Goal: Information Seeking & Learning: Learn about a topic

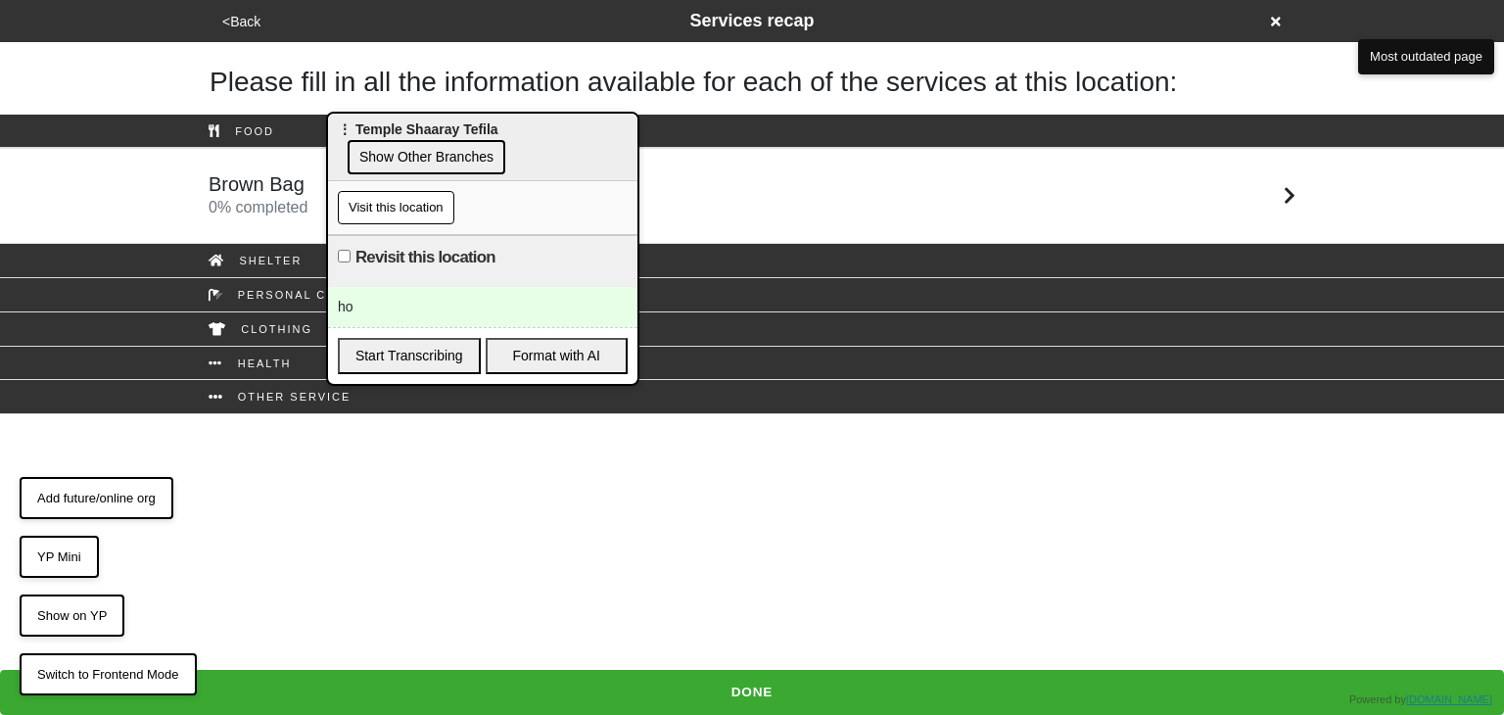
click at [394, 201] on button "Visit this location" at bounding box center [396, 207] width 117 height 33
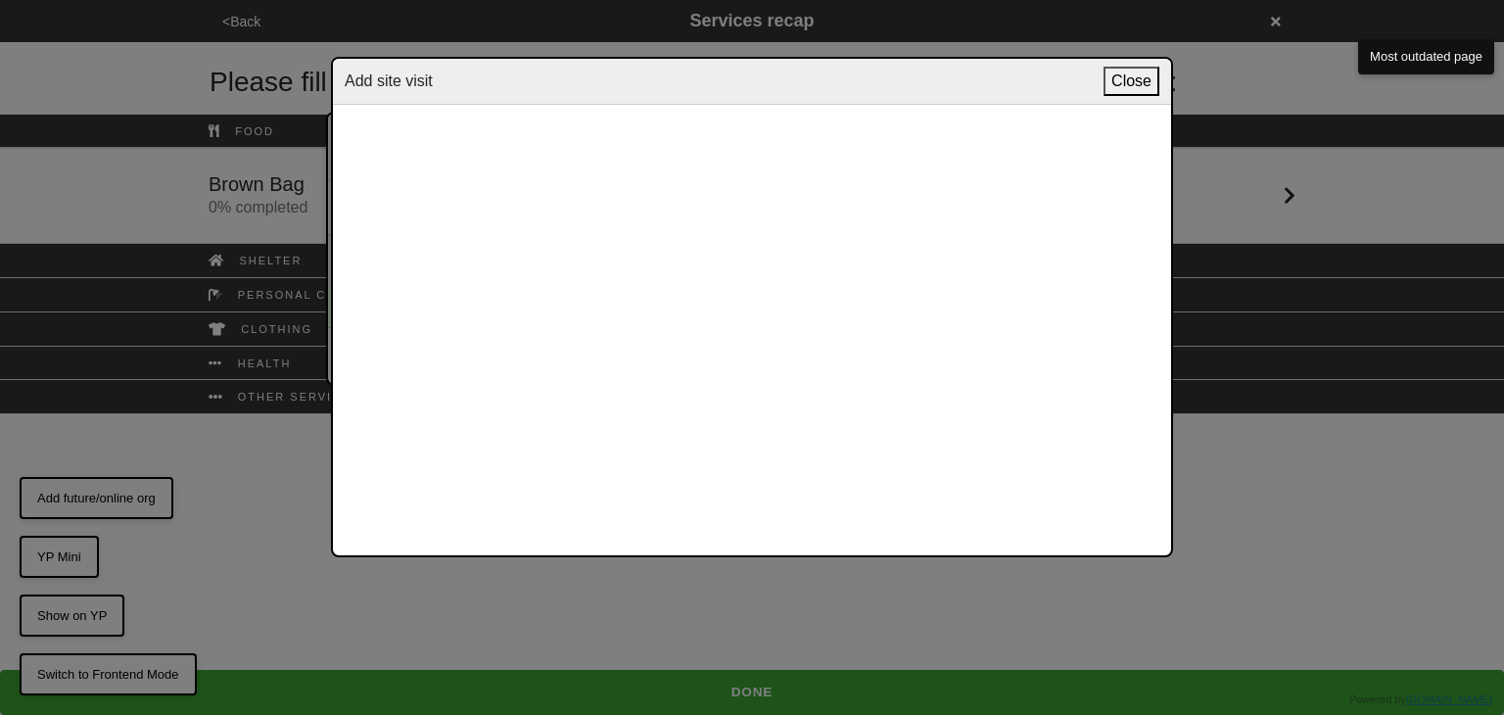
click at [1130, 84] on button "Close" at bounding box center [1131, 81] width 56 height 29
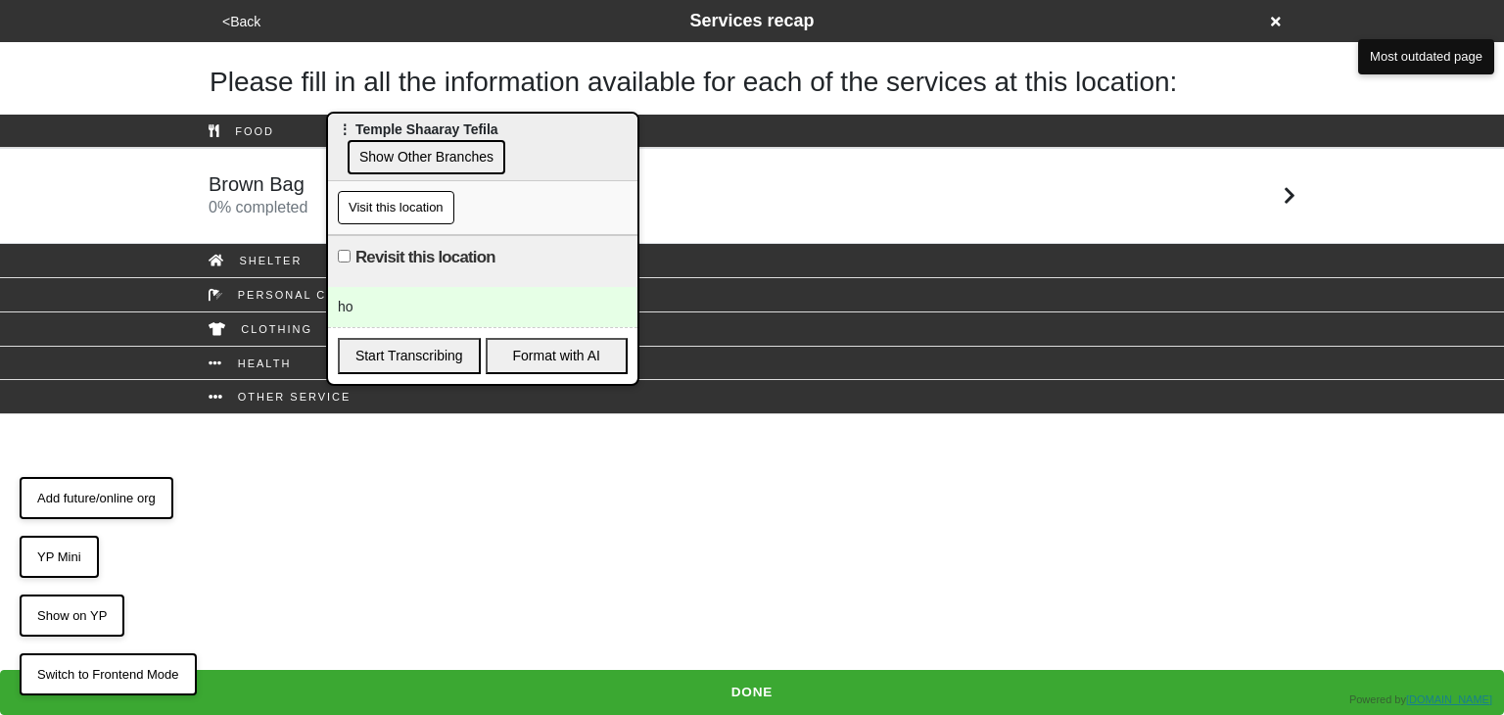
click at [415, 209] on button "Visit this location" at bounding box center [396, 207] width 117 height 33
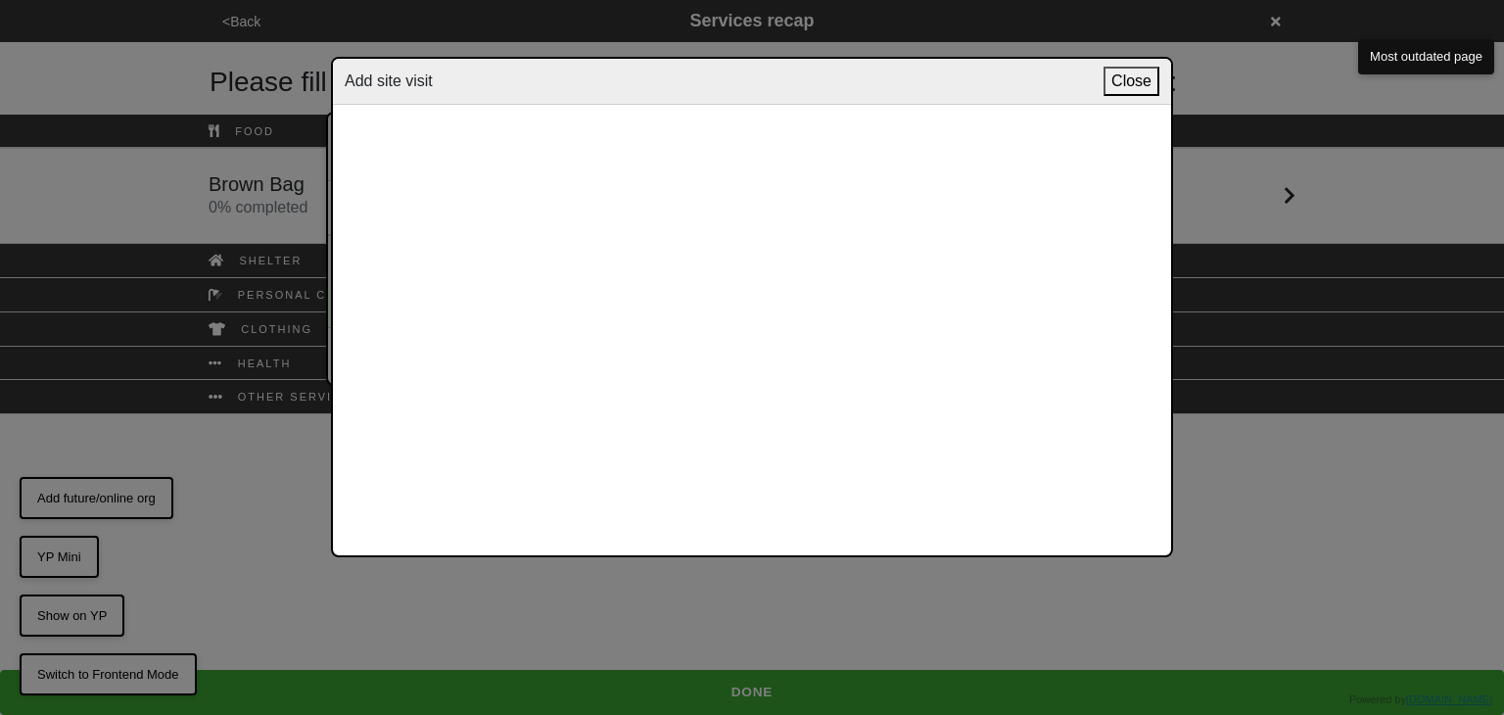
click at [1128, 84] on button "Close" at bounding box center [1131, 81] width 56 height 29
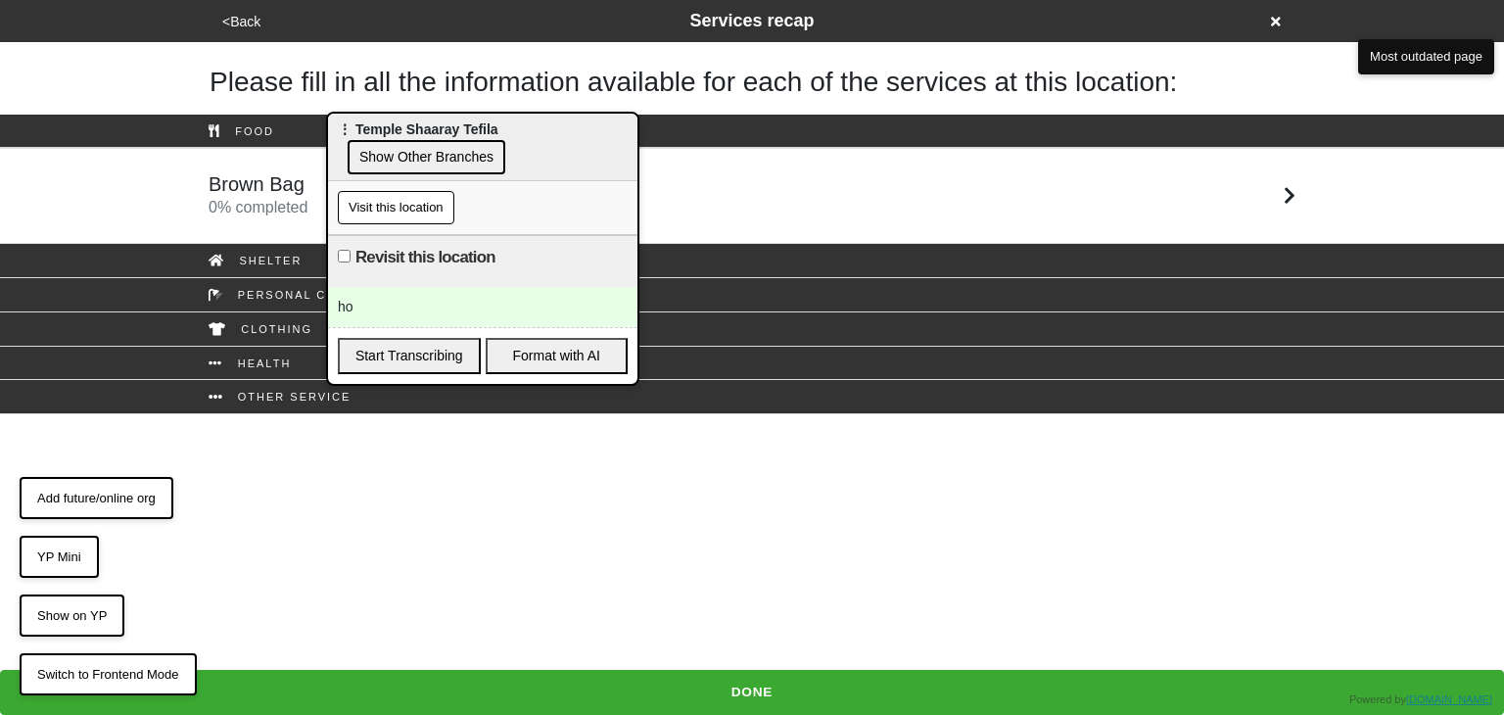
click at [103, 262] on div "Shelter" at bounding box center [752, 261] width 1504 height 34
click at [1403, 151] on link "Brown Bag 0 % completed" at bounding box center [752, 196] width 1504 height 96
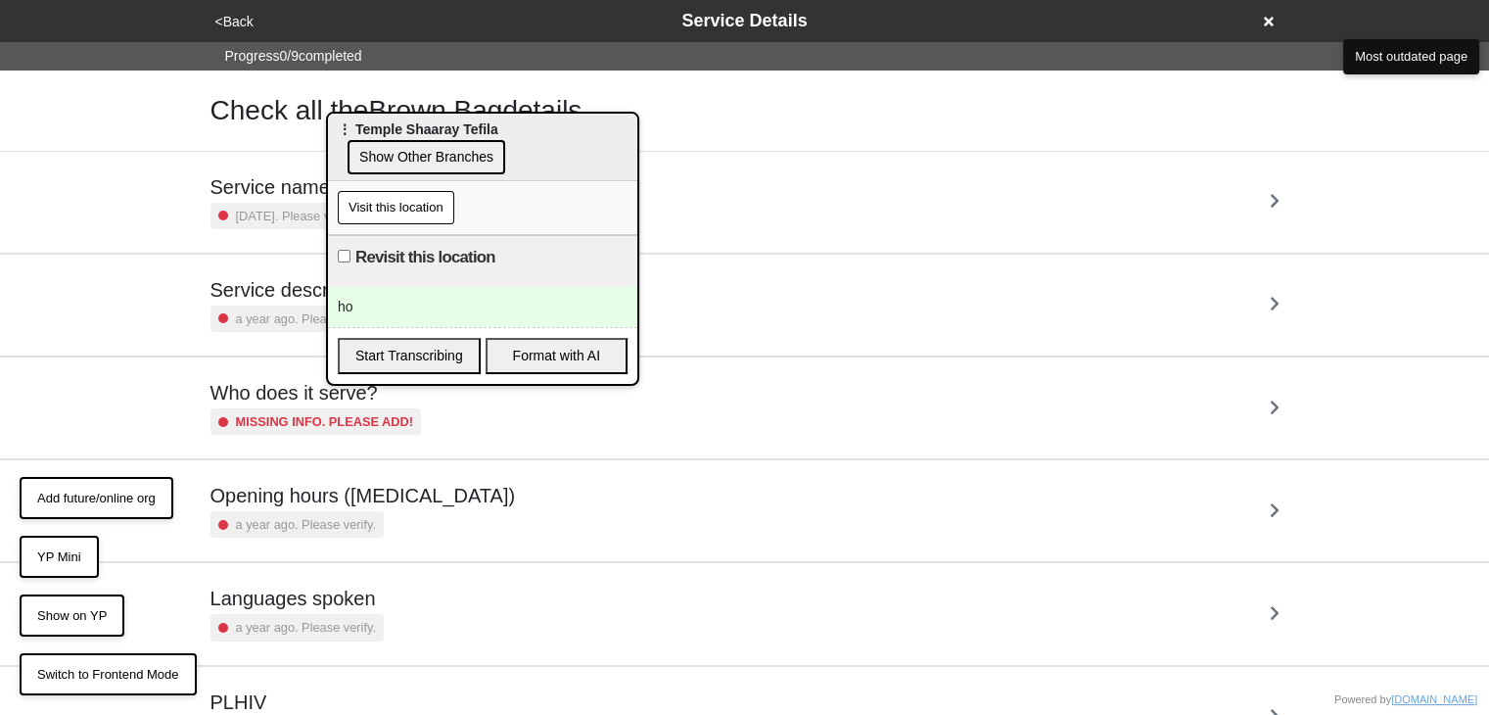
click at [1383, 287] on link "Service description a year ago. Please verify." at bounding box center [744, 305] width 1489 height 103
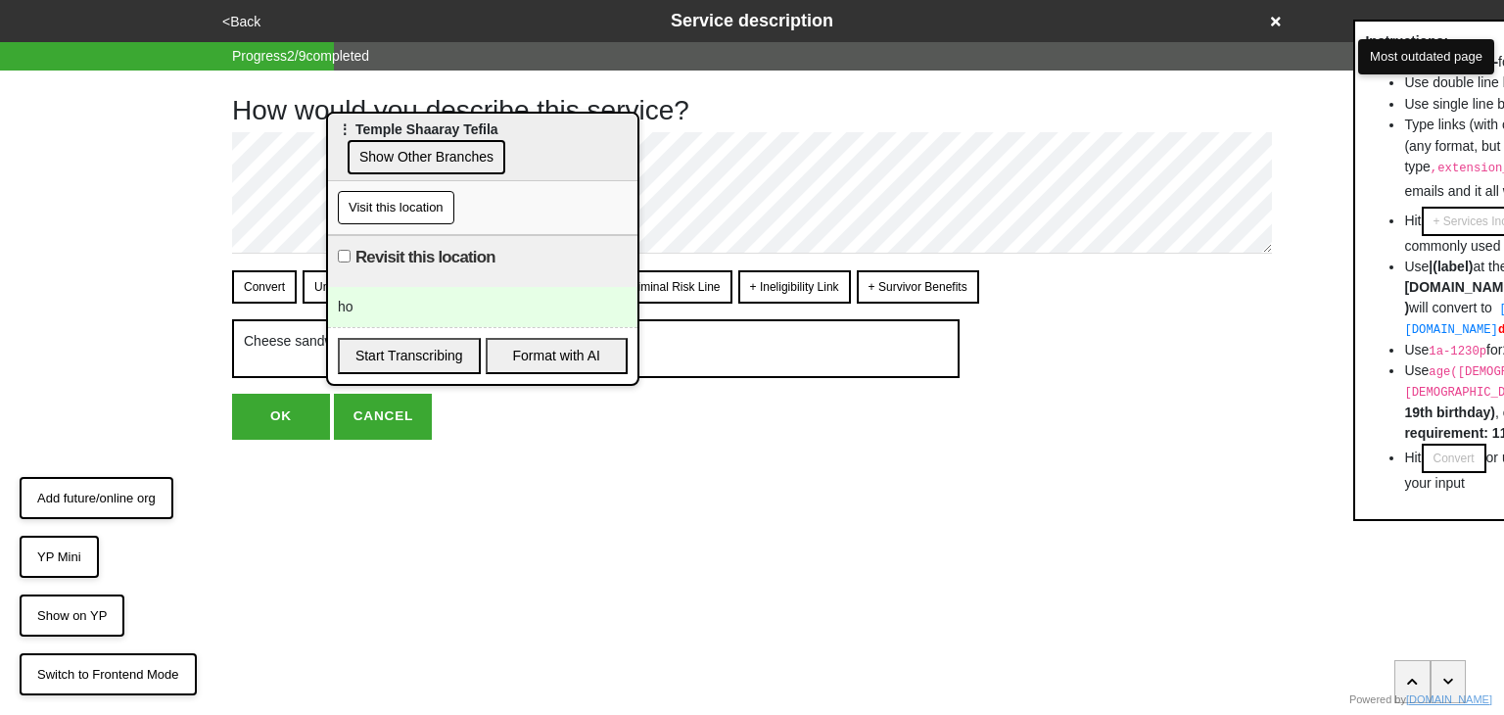
click at [1183, 454] on html "<Back Service description Progress 2 / 9 completed How would you describe this …" at bounding box center [752, 259] width 1504 height 518
click at [388, 188] on div "Visit this location" at bounding box center [482, 208] width 309 height 54
click at [392, 202] on button "Visit this location" at bounding box center [396, 207] width 117 height 33
